Goal: Find specific page/section: Find specific page/section

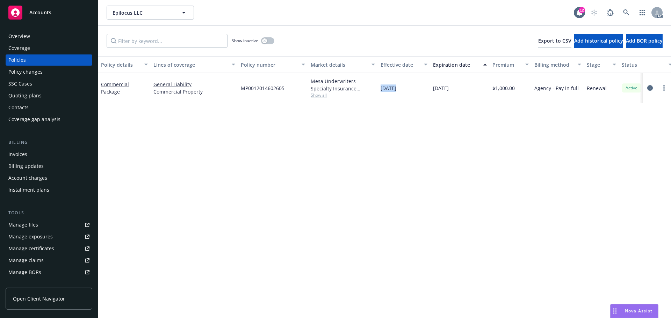
click at [38, 35] on div "Overview" at bounding box center [48, 36] width 81 height 11
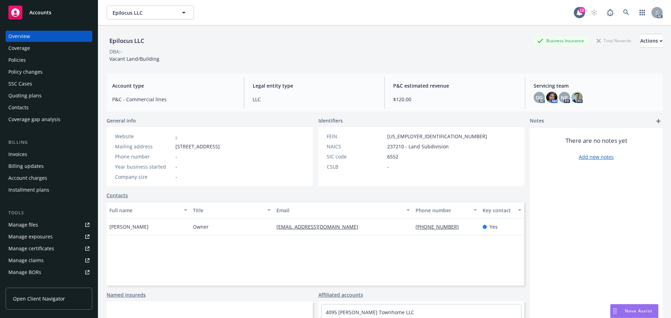
click at [371, 164] on div "CSLB" at bounding box center [356, 166] width 58 height 7
click at [551, 238] on div "There are no notes yet Add new notes" at bounding box center [596, 247] width 133 height 238
click at [29, 55] on div "Policies" at bounding box center [48, 59] width 81 height 11
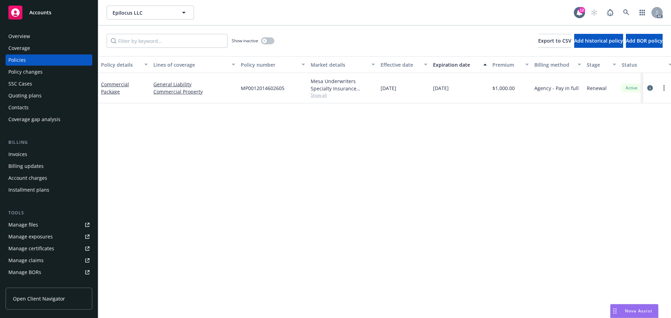
click at [53, 39] on div "Overview" at bounding box center [48, 36] width 81 height 11
